Goal: Information Seeking & Learning: Learn about a topic

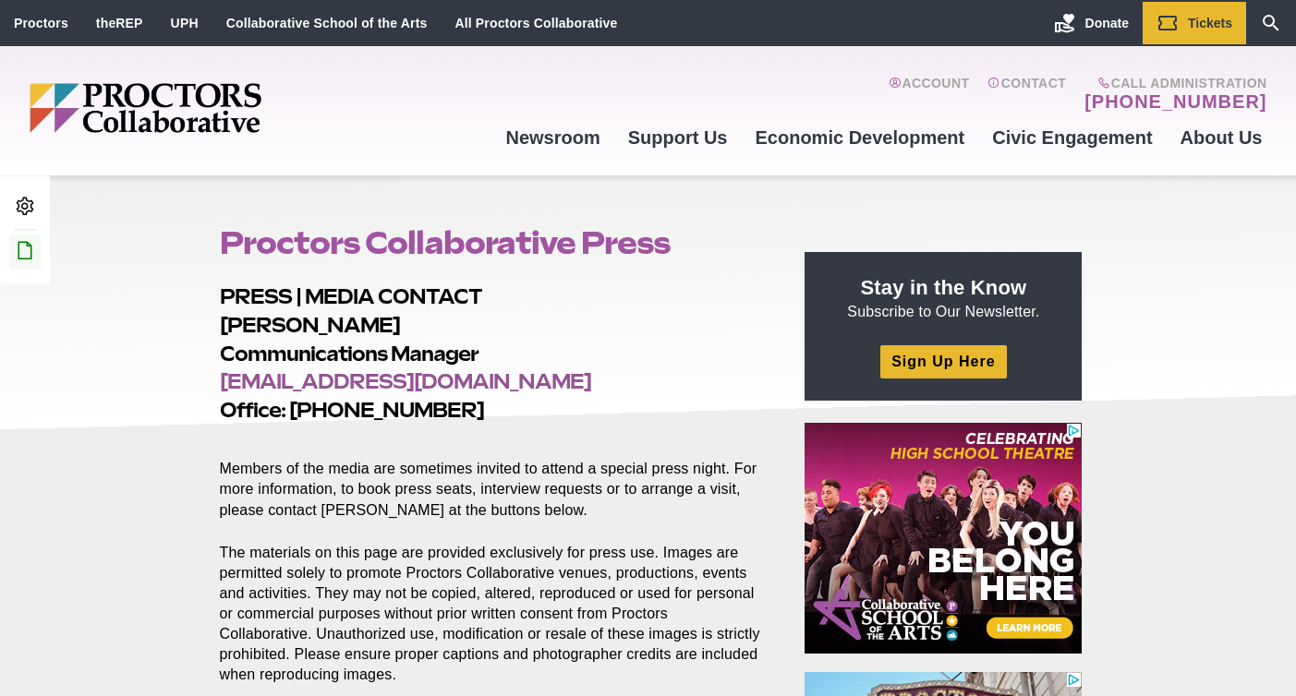
click at [36, 244] on link "Edit this Post/Page" at bounding box center [24, 252] width 31 height 34
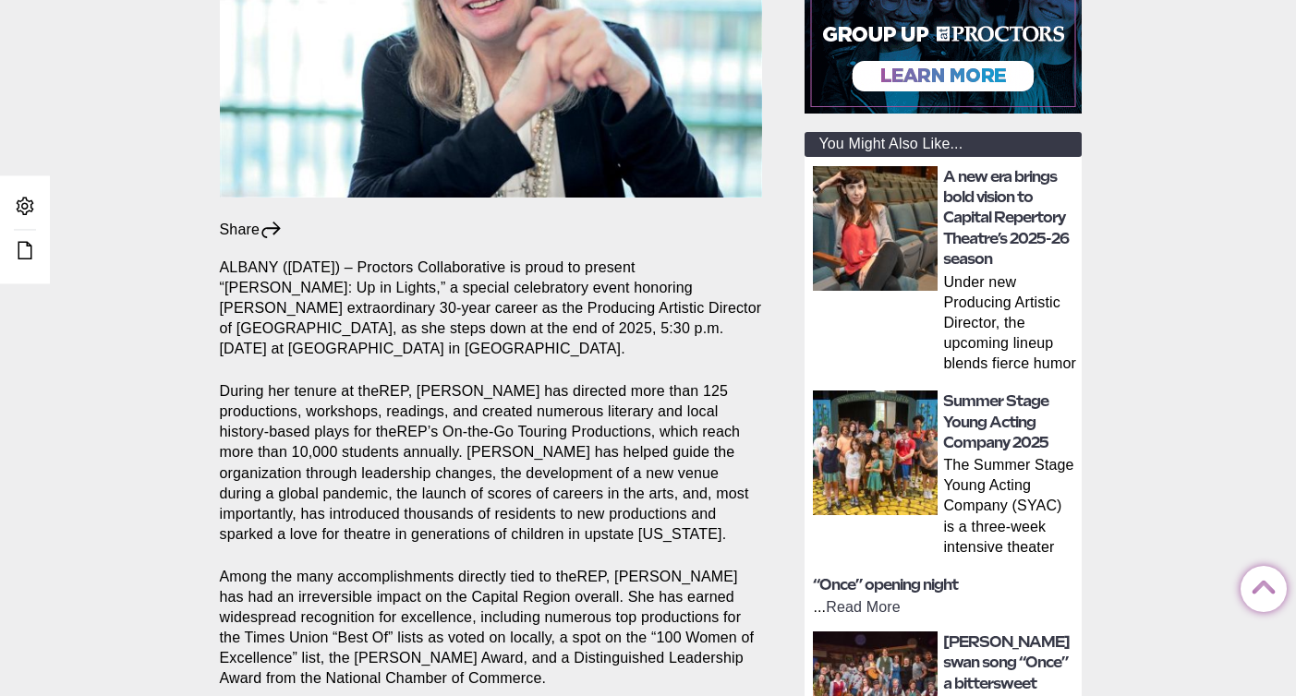
scroll to position [25, 0]
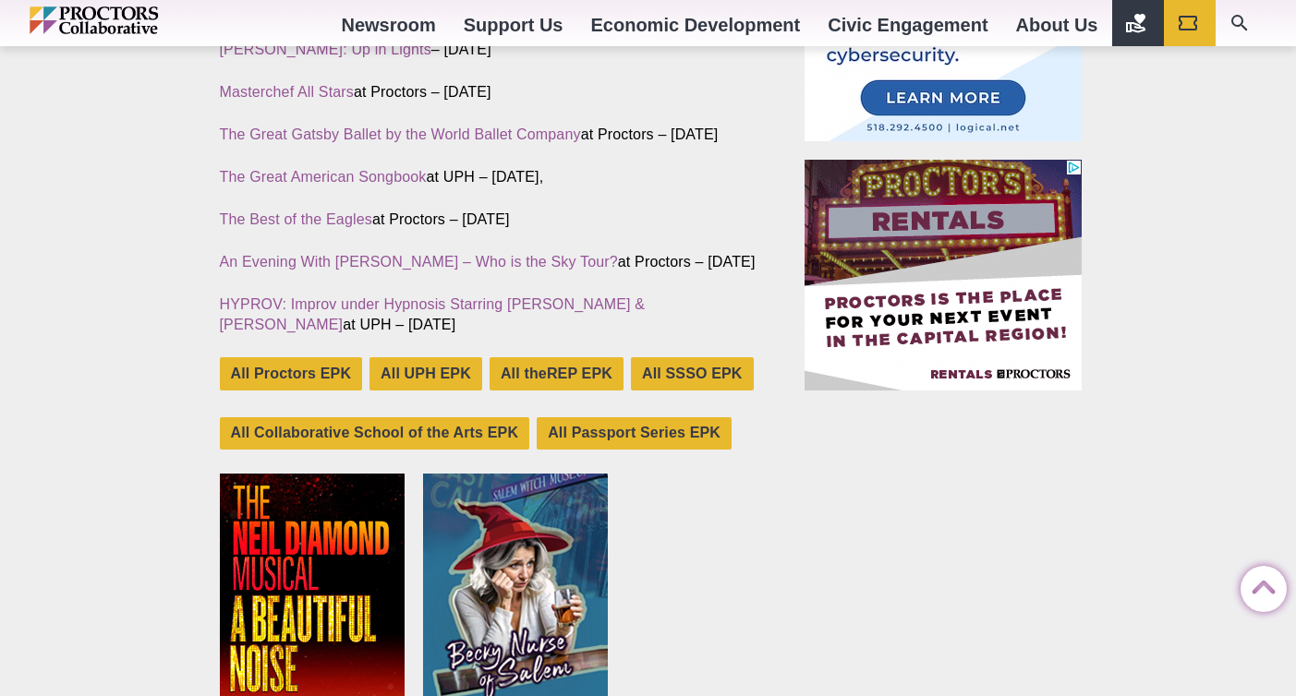
drag, startPoint x: 1301, startPoint y: 61, endPoint x: 1290, endPoint y: 200, distance: 139.0
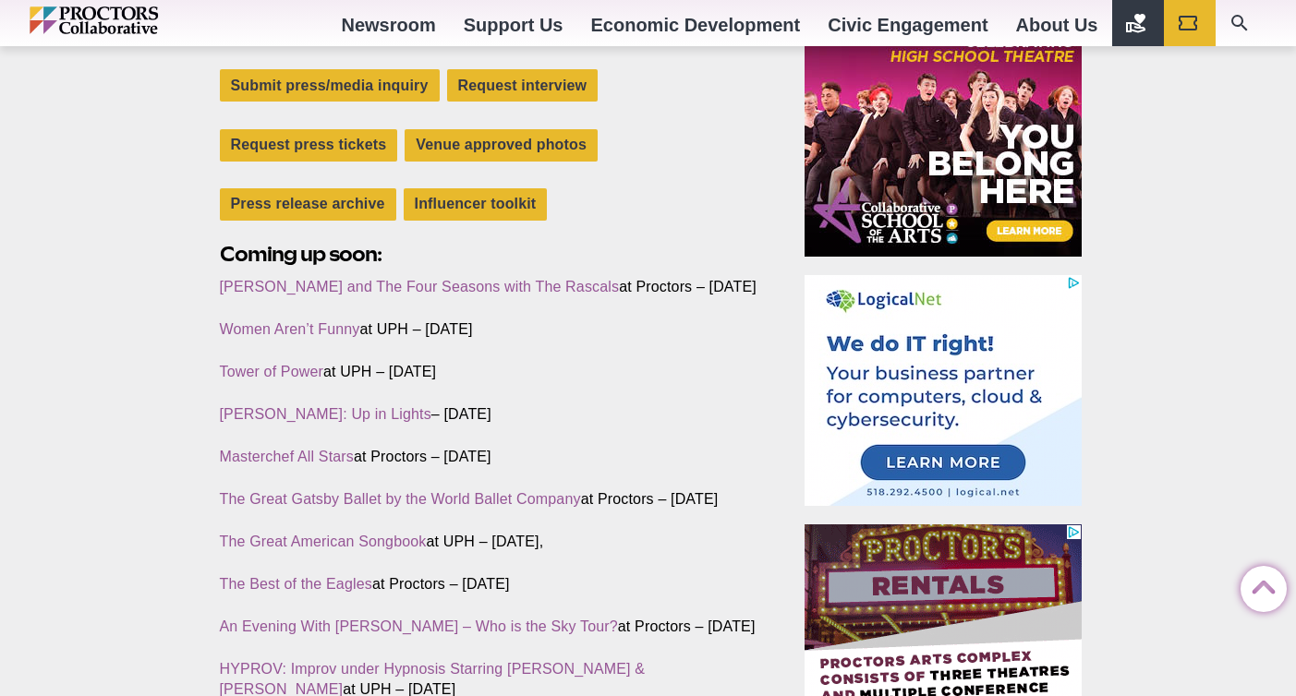
scroll to position [606, 0]
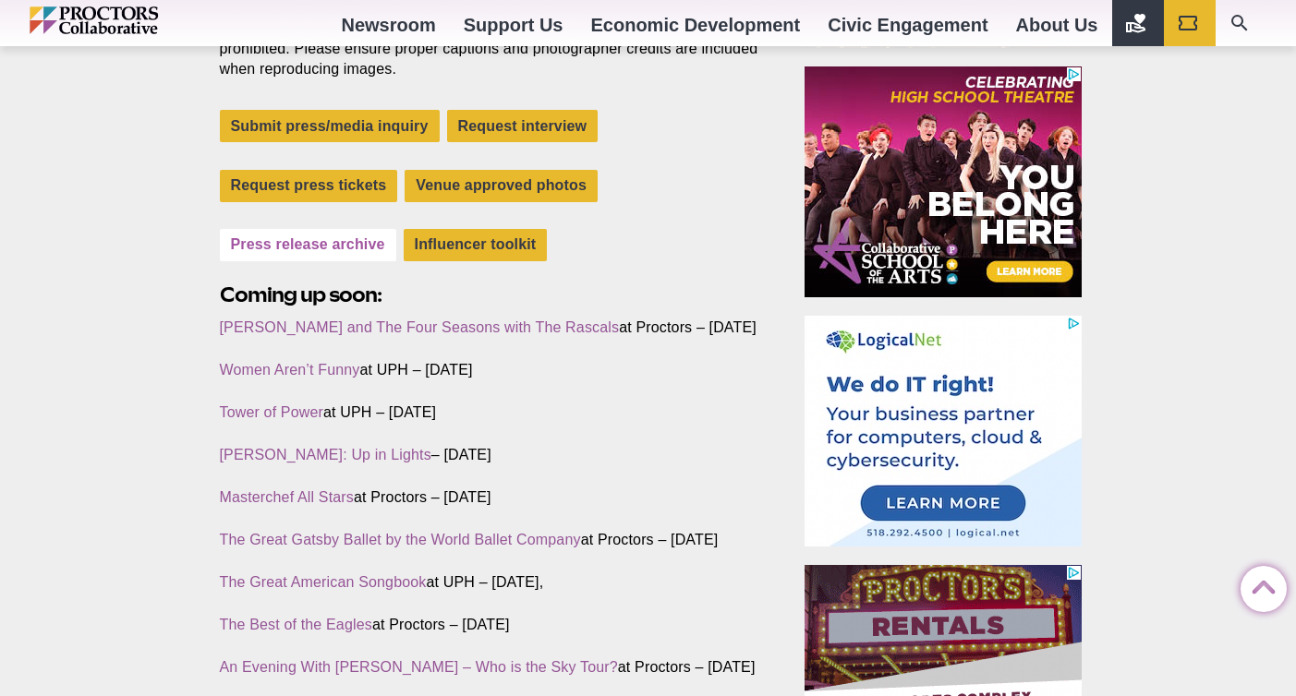
click at [333, 251] on link "Press release archive" at bounding box center [308, 245] width 176 height 32
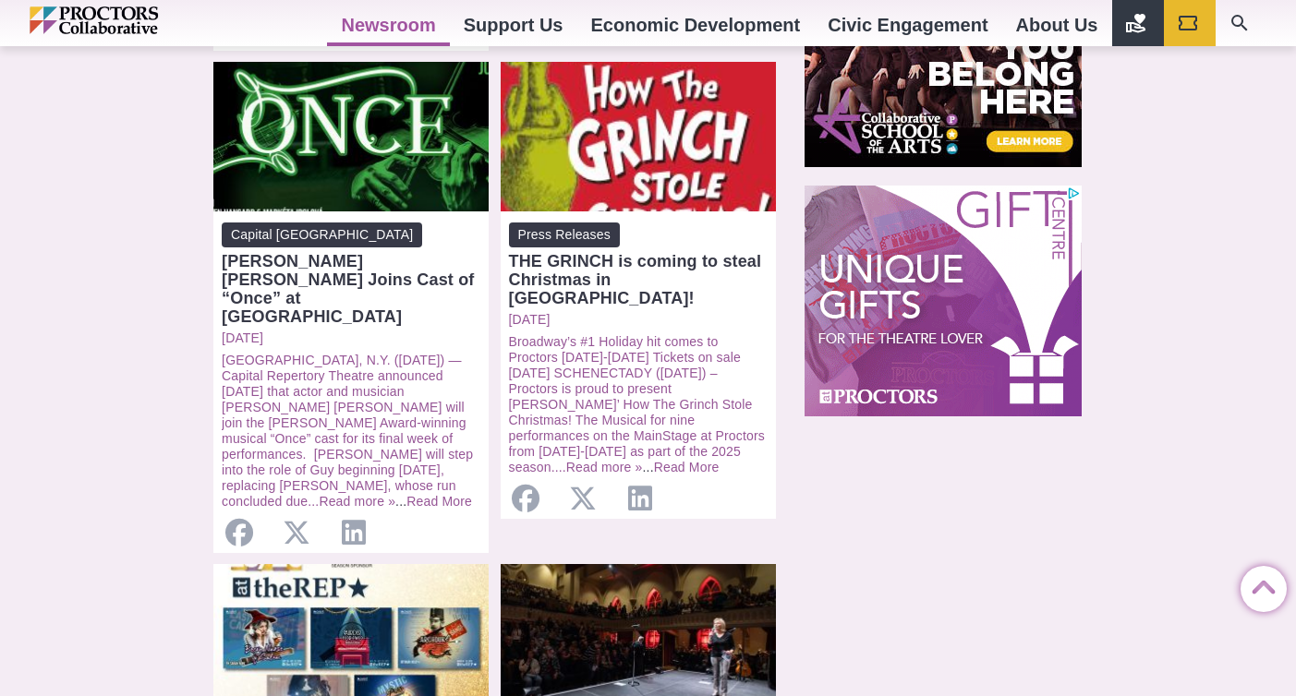
scroll to position [1447, 0]
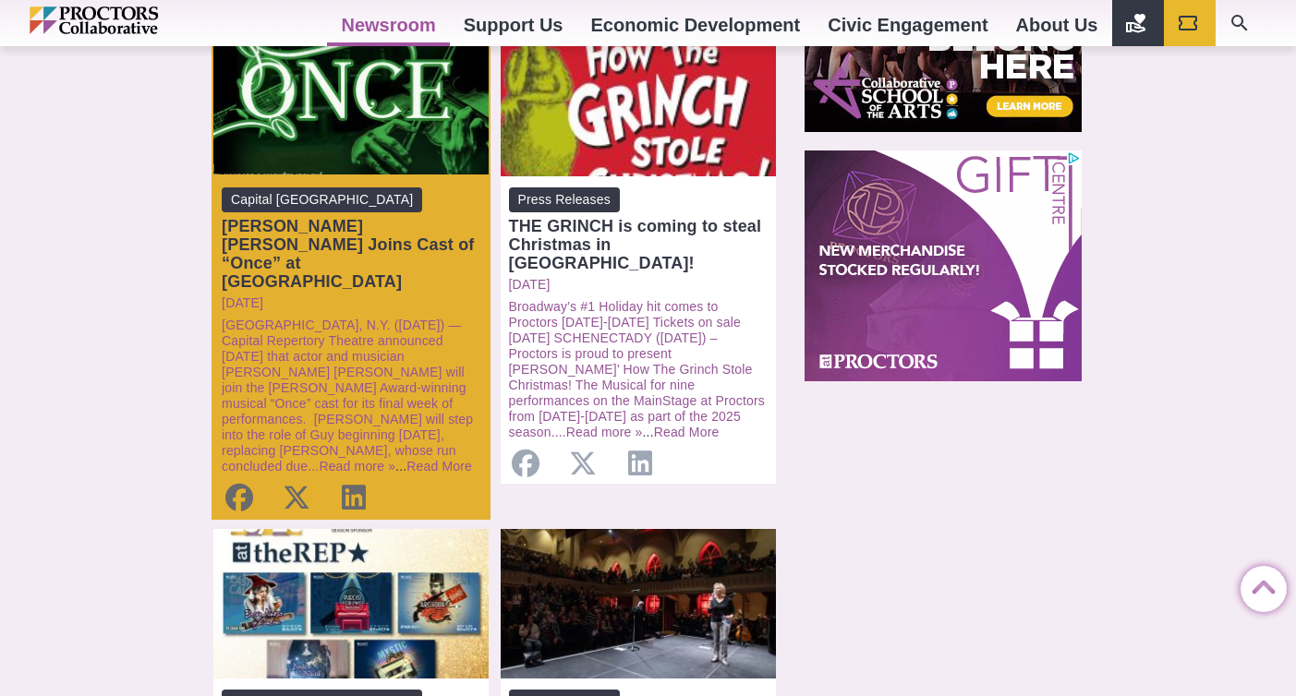
click at [347, 188] on span "Capital [GEOGRAPHIC_DATA]" at bounding box center [322, 200] width 200 height 25
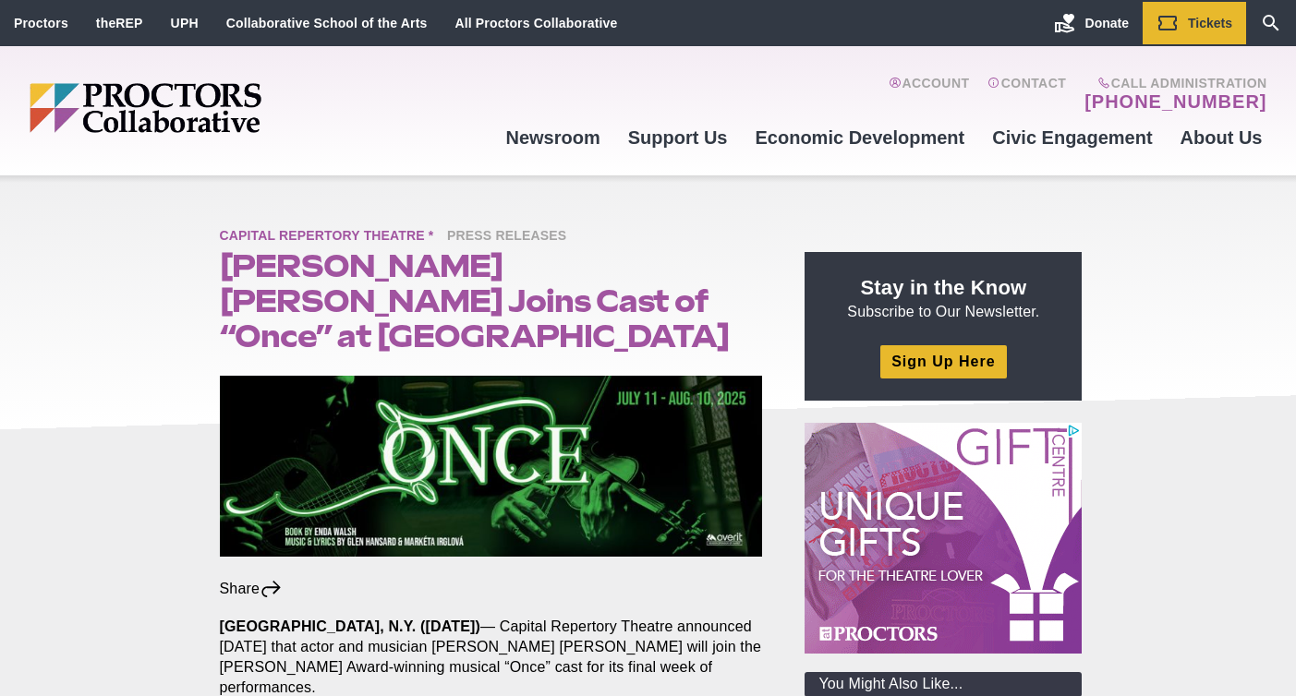
click at [378, 233] on span "Capital Repertory Theatre *" at bounding box center [332, 236] width 224 height 23
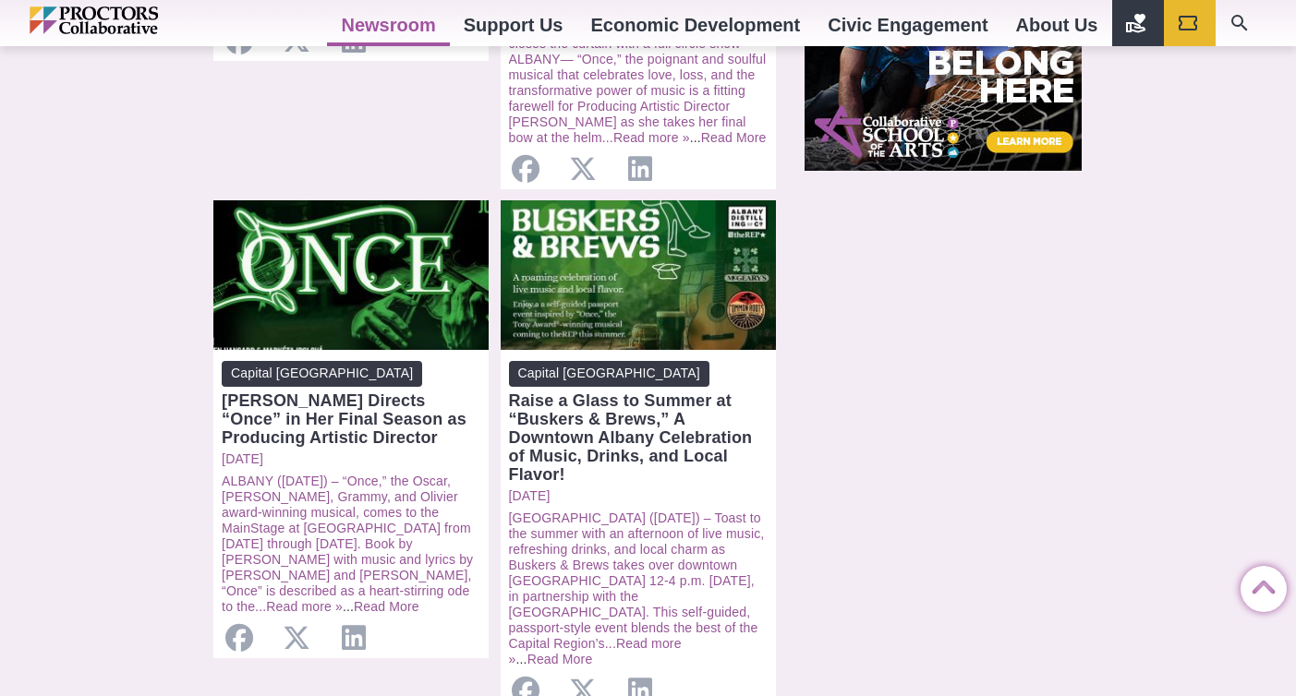
scroll to position [1671, 0]
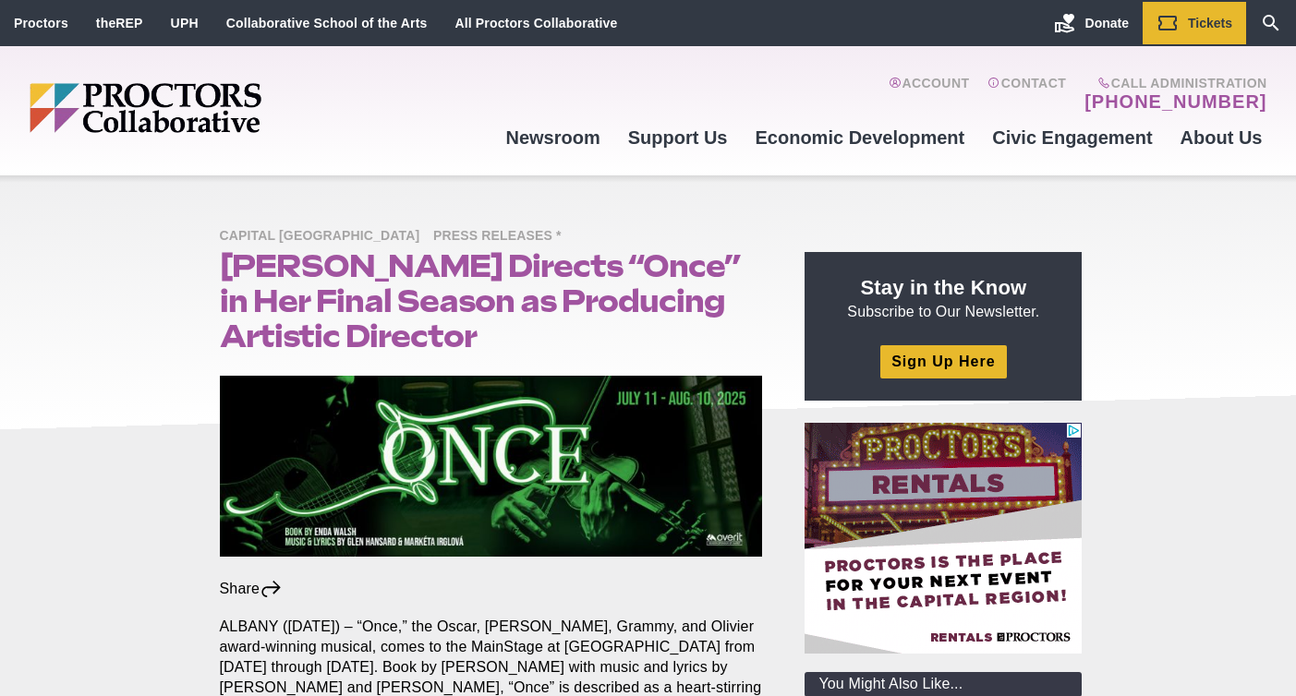
scroll to position [202, 0]
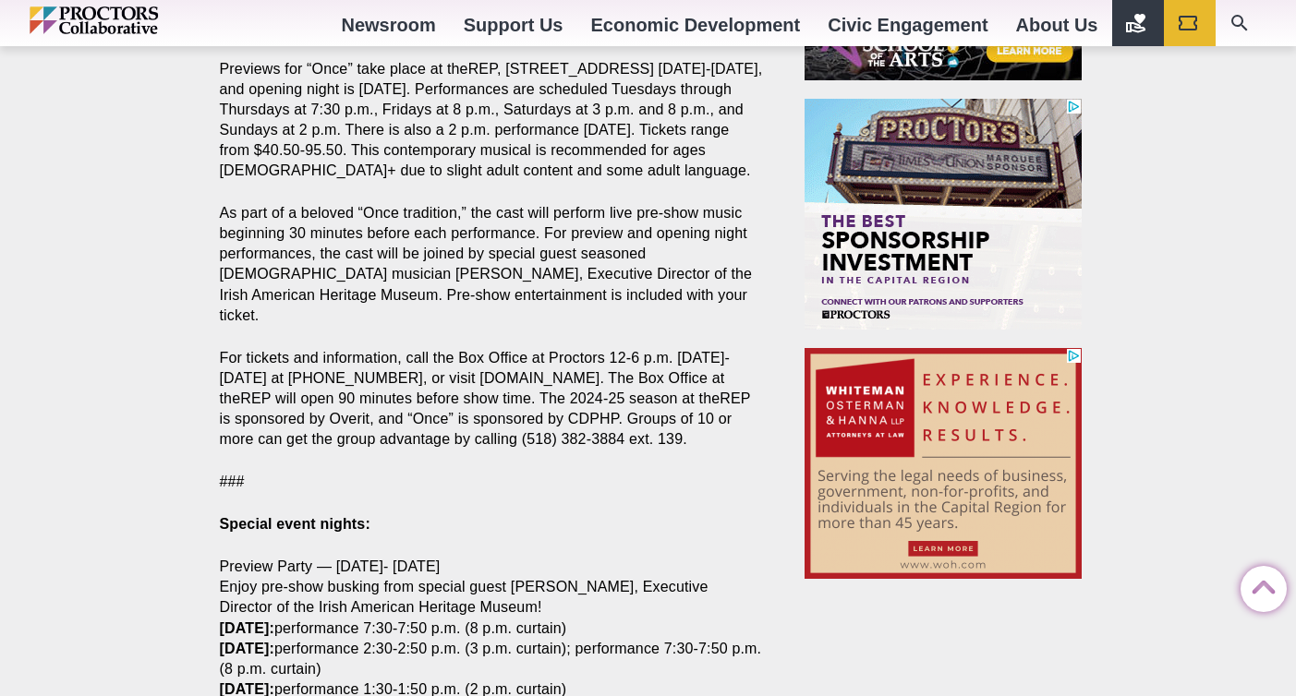
drag, startPoint x: 1301, startPoint y: 93, endPoint x: 1275, endPoint y: 423, distance: 330.8
click at [1278, 423] on html "Proctors theREP UPH Collaborative School of the Arts All Proctors Collaborative…" at bounding box center [648, 15] width 1296 height 3497
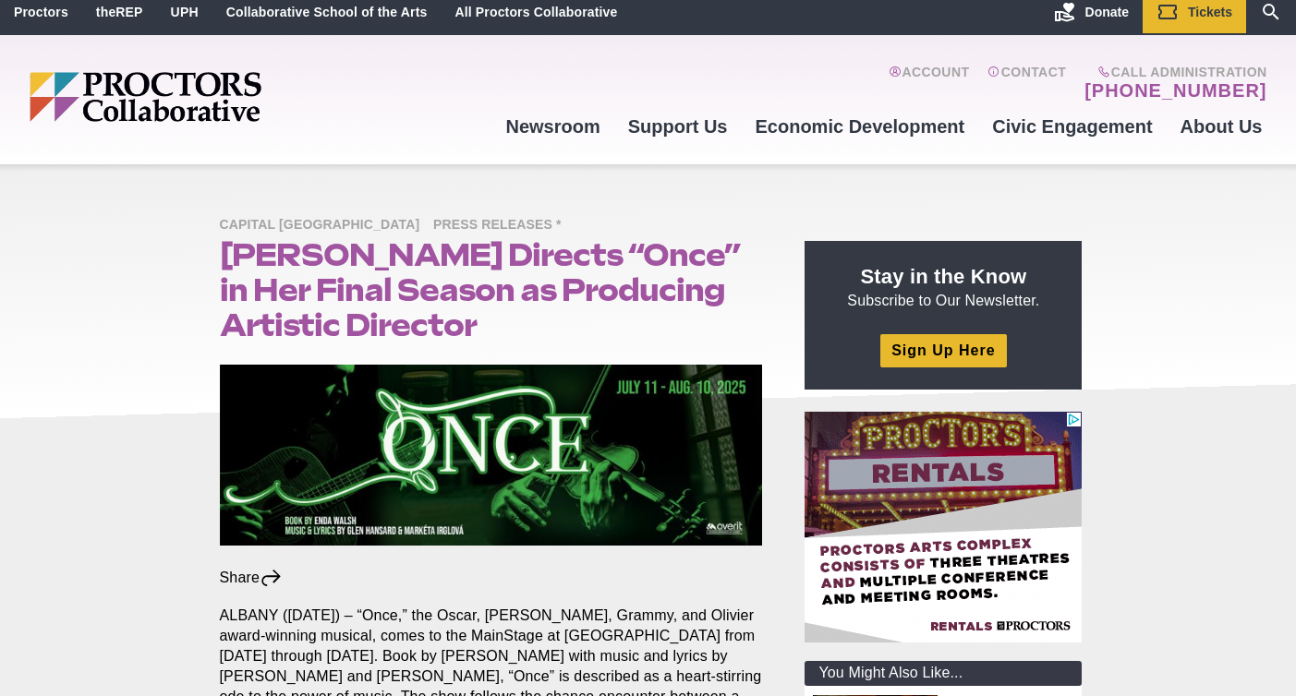
scroll to position [0, 0]
